Goal: Find specific page/section: Find specific page/section

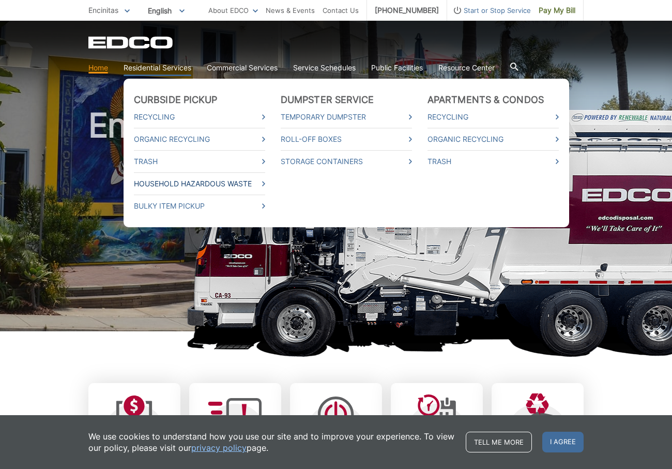
click at [252, 184] on link "Household Hazardous Waste" at bounding box center [199, 183] width 131 height 11
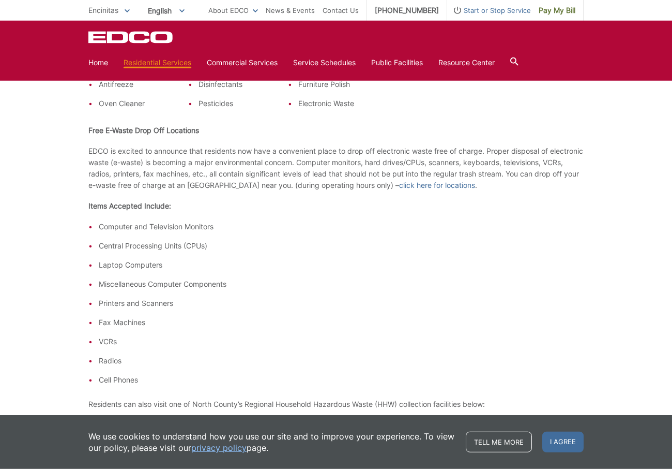
scroll to position [369, 0]
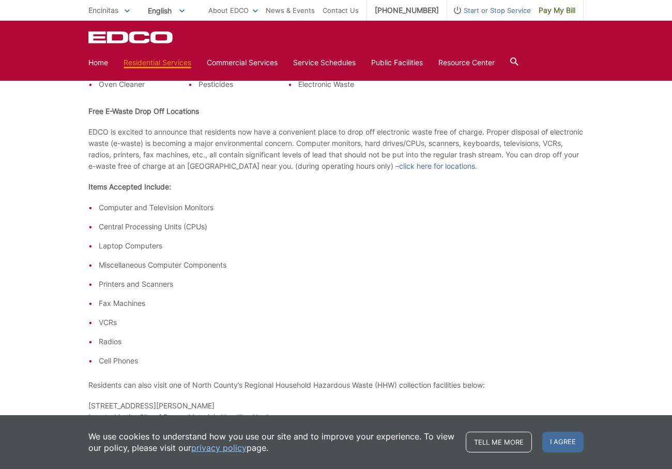
click at [519, 61] on icon at bounding box center [514, 61] width 8 height 8
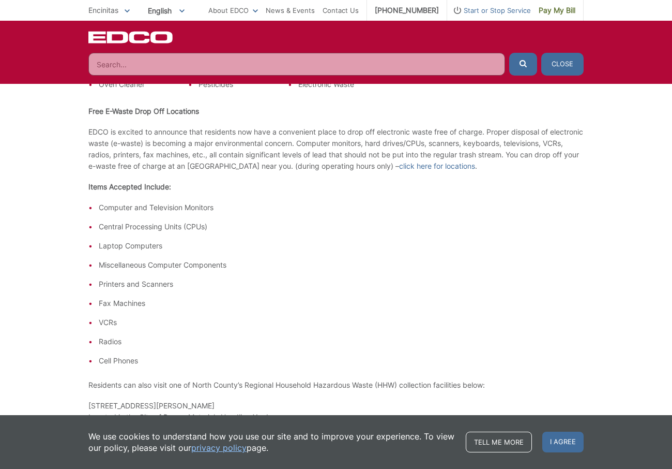
click at [318, 68] on input "Search" at bounding box center [296, 64] width 417 height 23
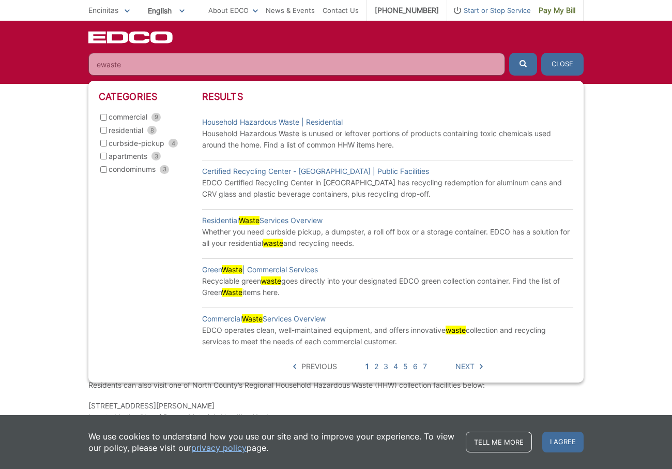
type input "ewaste"
click at [280, 175] on link "Certified Recycling Center - [GEOGRAPHIC_DATA] | Public Facilities" at bounding box center [315, 171] width 227 height 11
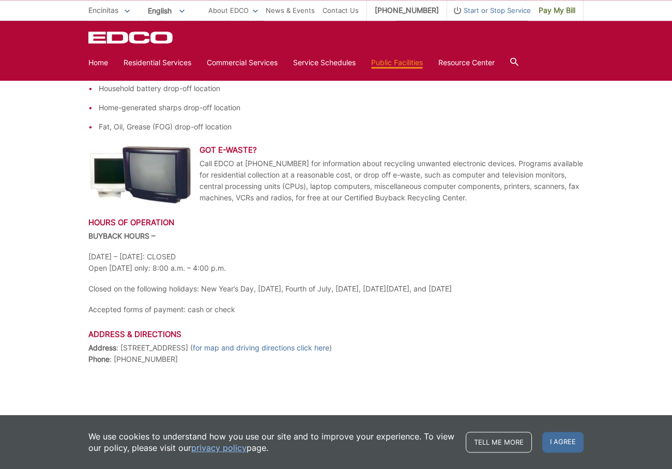
scroll to position [372, 0]
